Goal: Navigation & Orientation: Find specific page/section

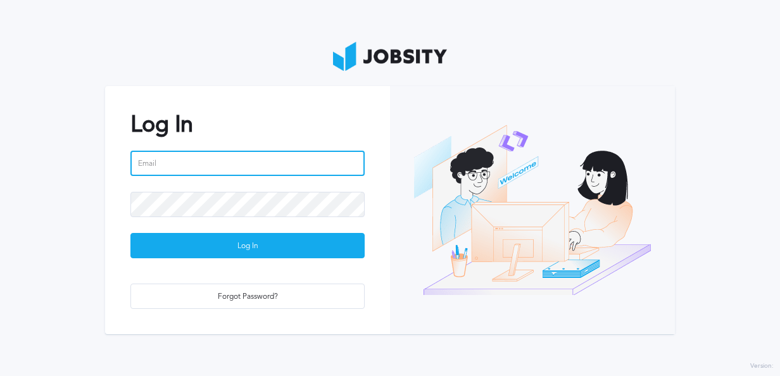
type input "[PERSON_NAME][EMAIL_ADDRESS][PERSON_NAME][DOMAIN_NAME]"
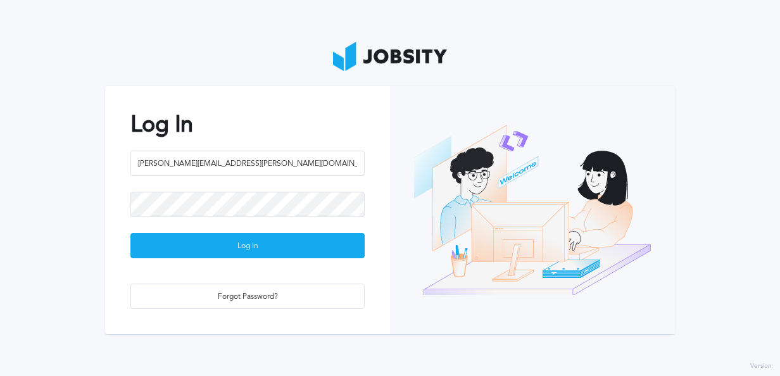
click at [548, 294] on div at bounding box center [532, 209] width 285 height 247
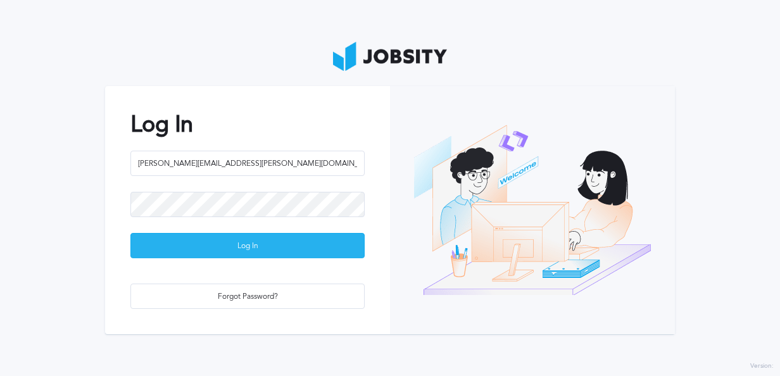
click at [310, 251] on div "Log In" at bounding box center [247, 246] width 233 height 25
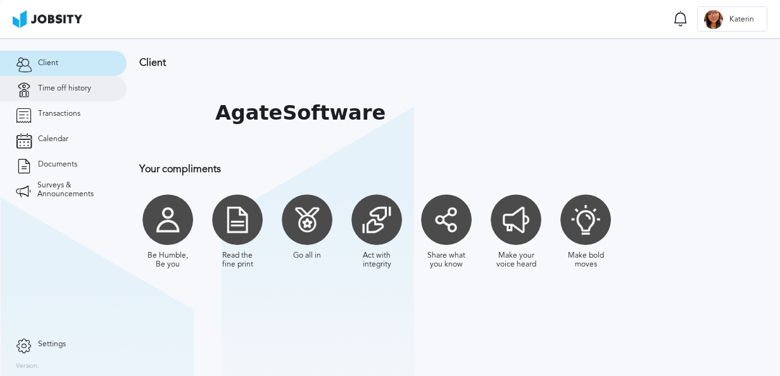
click at [59, 81] on link "Time off history" at bounding box center [63, 88] width 127 height 25
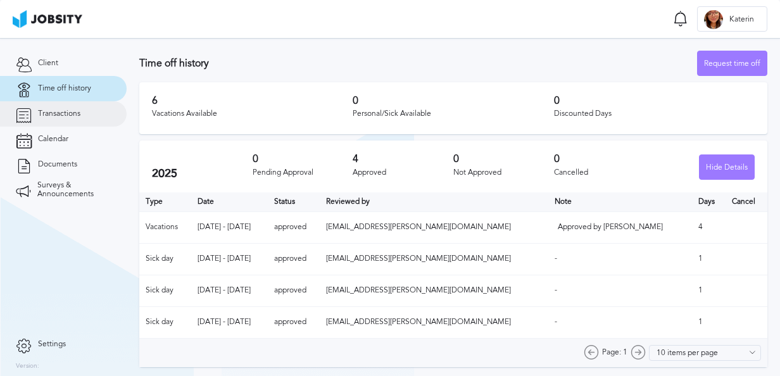
click at [54, 111] on span "Transactions" at bounding box center [59, 114] width 42 height 9
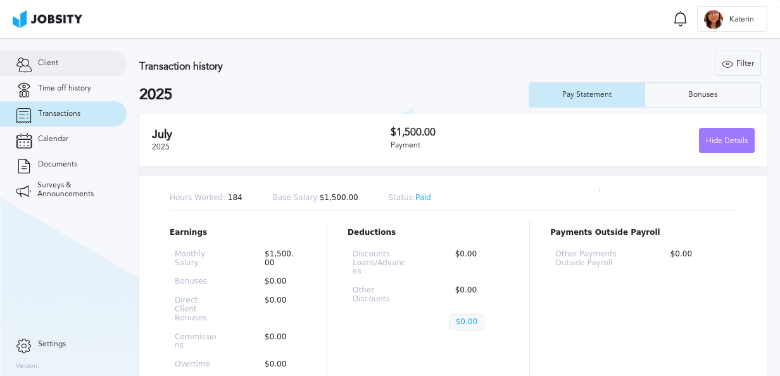
click at [68, 61] on link "Client" at bounding box center [63, 63] width 127 height 25
